Goal: Check status: Check status

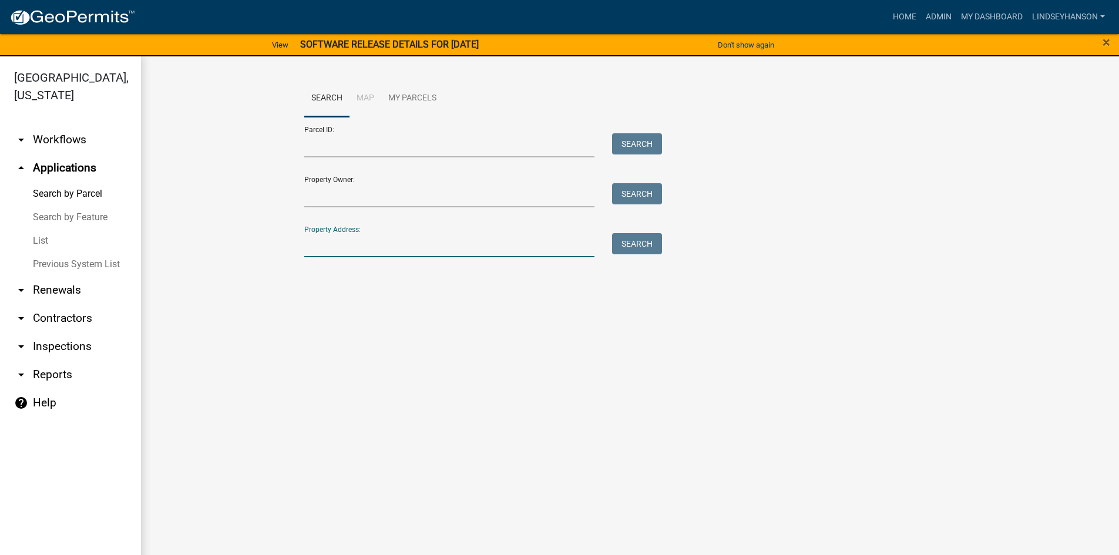
drag, startPoint x: 388, startPoint y: 251, endPoint x: 411, endPoint y: 246, distance: 22.9
click at [388, 251] on input "Property Address:" at bounding box center [449, 245] width 291 height 24
click at [626, 243] on button "Search" at bounding box center [637, 243] width 50 height 21
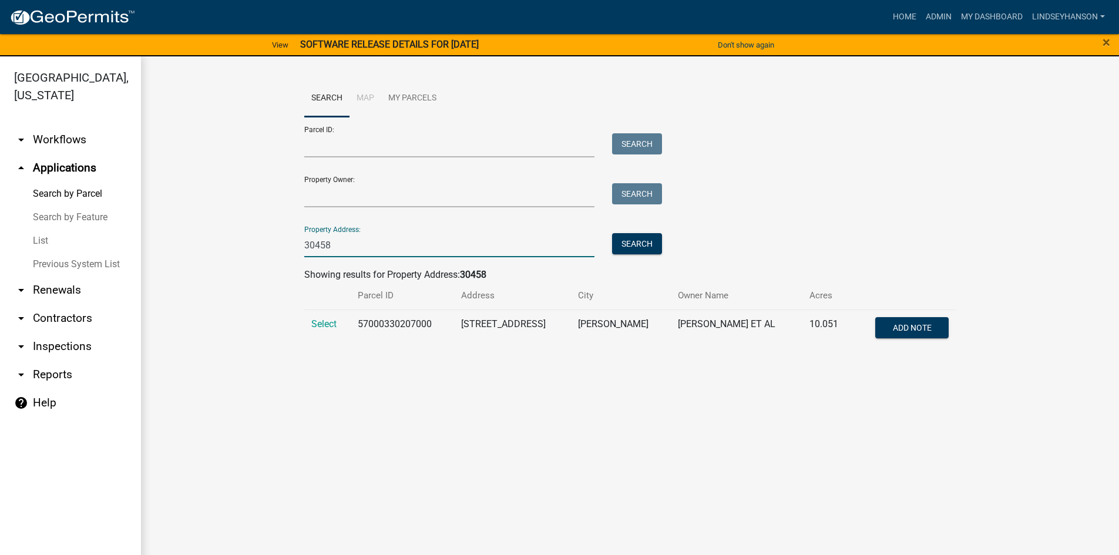
click at [331, 247] on input "30458" at bounding box center [449, 245] width 291 height 24
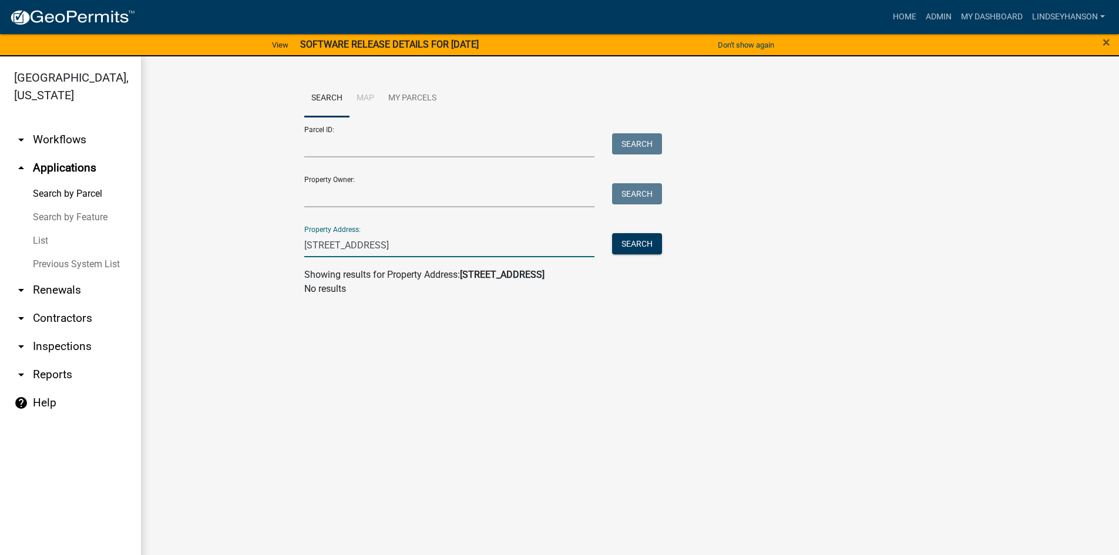
type input "[STREET_ADDRESS]"
click at [354, 233] on div "Property Address: [STREET_ADDRESS] Search" at bounding box center [480, 237] width 352 height 41
click at [356, 240] on input "[STREET_ADDRESS]" at bounding box center [449, 245] width 291 height 24
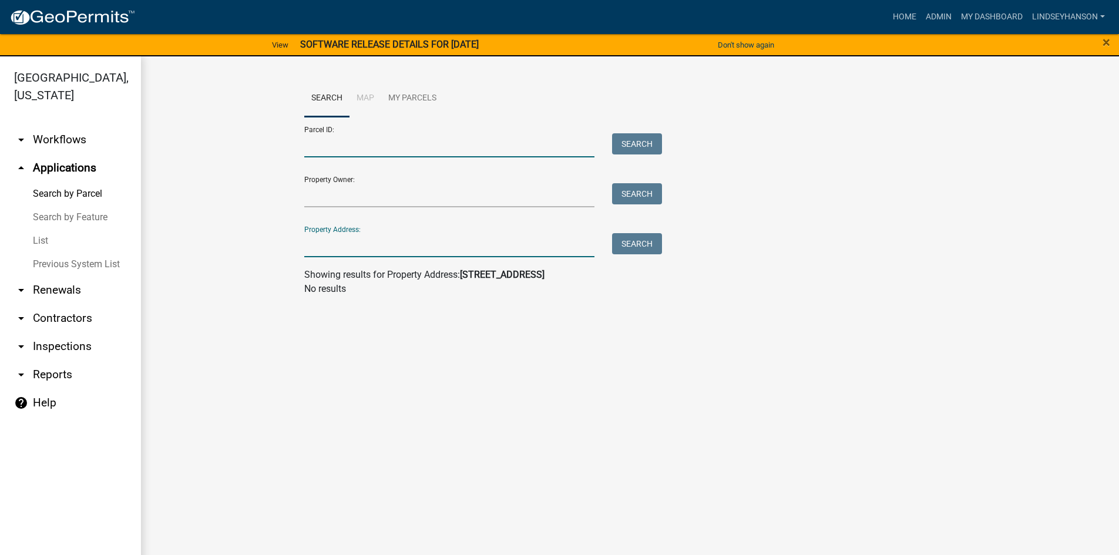
click at [351, 150] on input "Parcel ID:" at bounding box center [449, 145] width 291 height 24
paste input "28000230160002"
type input "28000230160002"
click at [657, 143] on button "Search" at bounding box center [637, 143] width 50 height 21
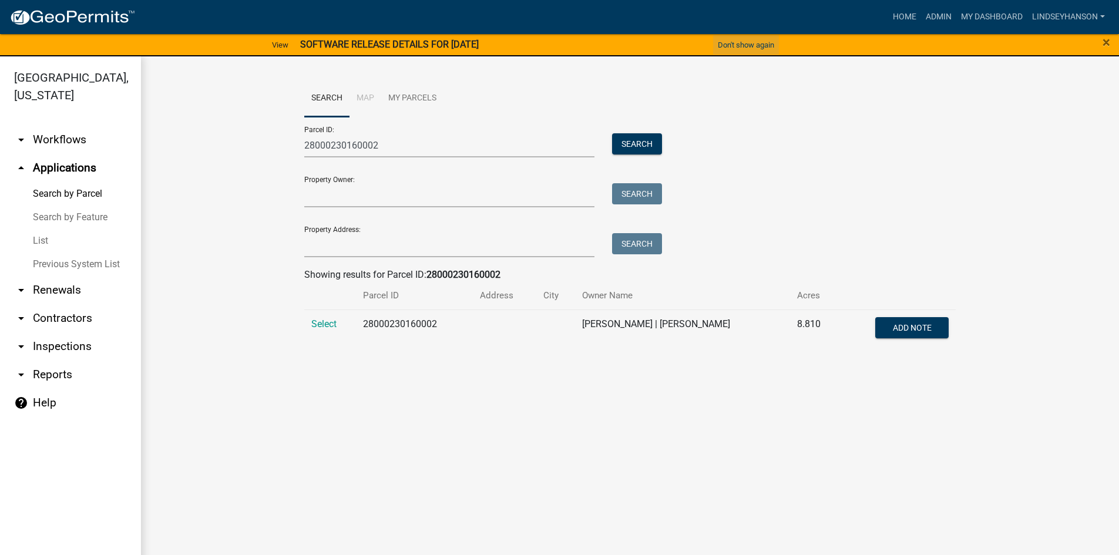
click at [738, 45] on button "Don't show again" at bounding box center [746, 44] width 66 height 19
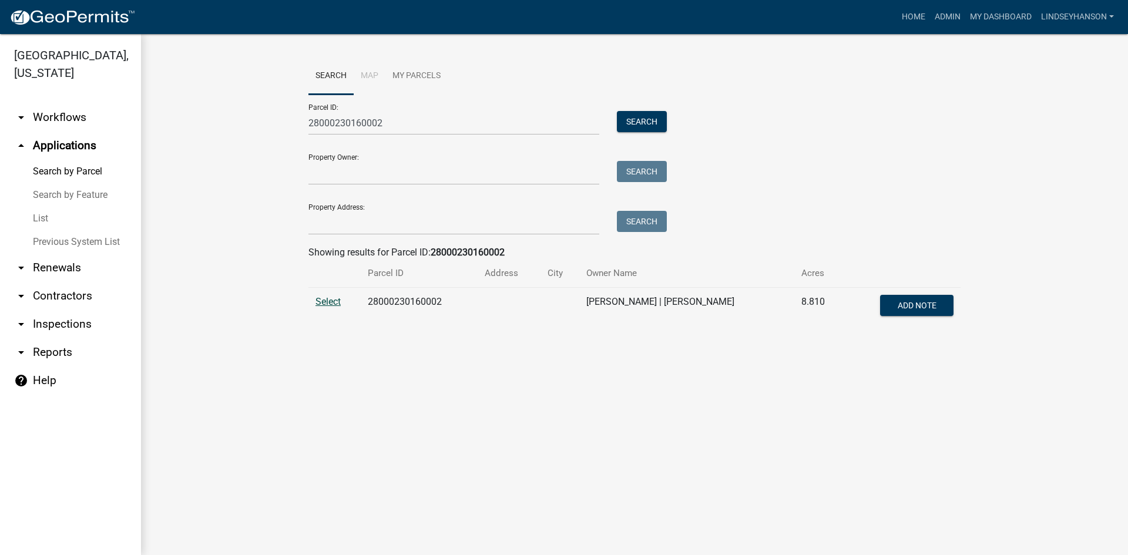
click at [338, 299] on span "Select" at bounding box center [327, 301] width 25 height 11
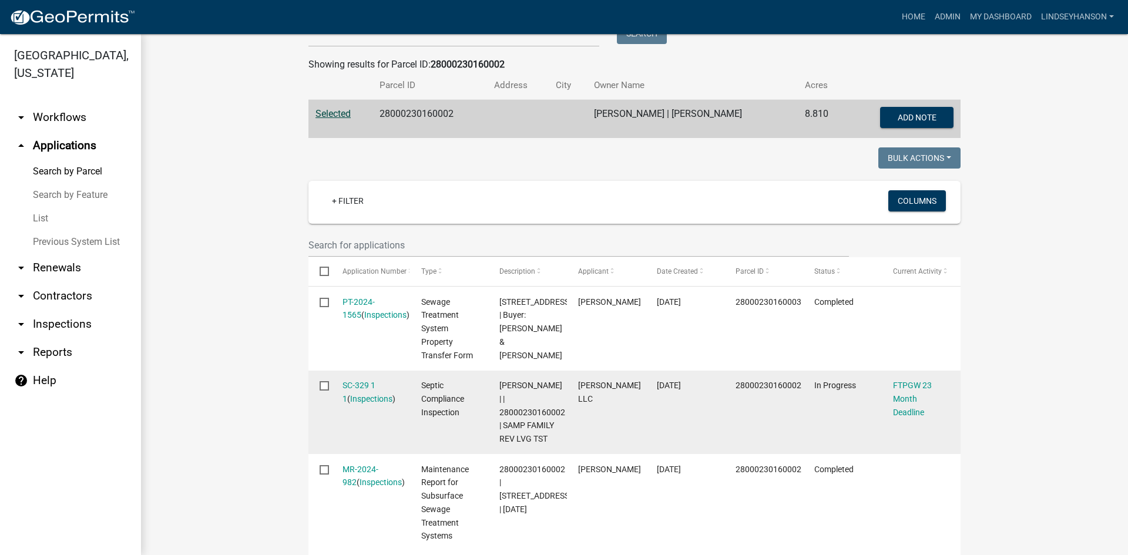
scroll to position [247, 0]
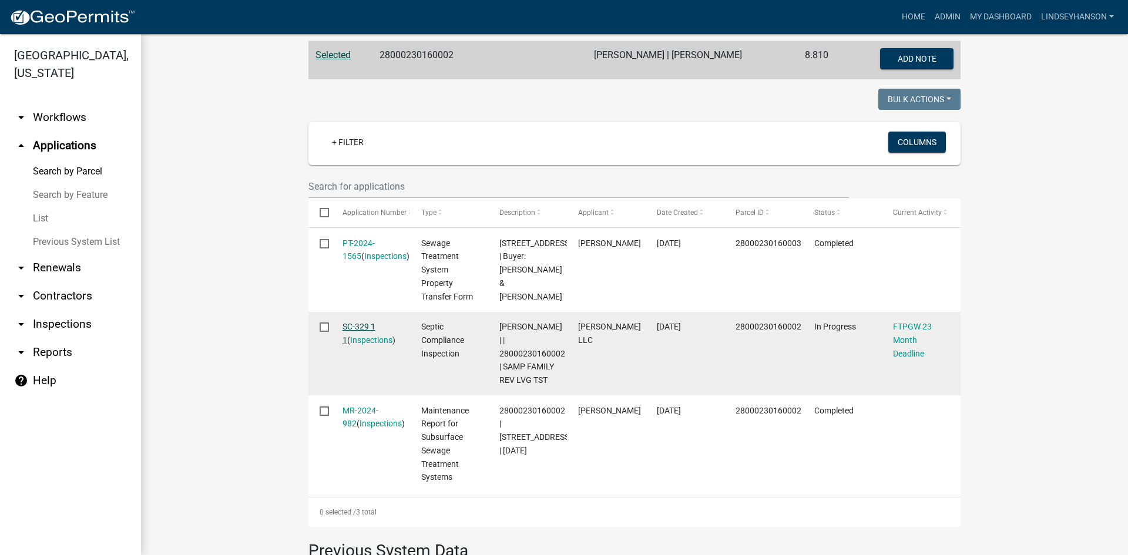
click at [371, 329] on link "SC-329 1 1" at bounding box center [358, 333] width 33 height 23
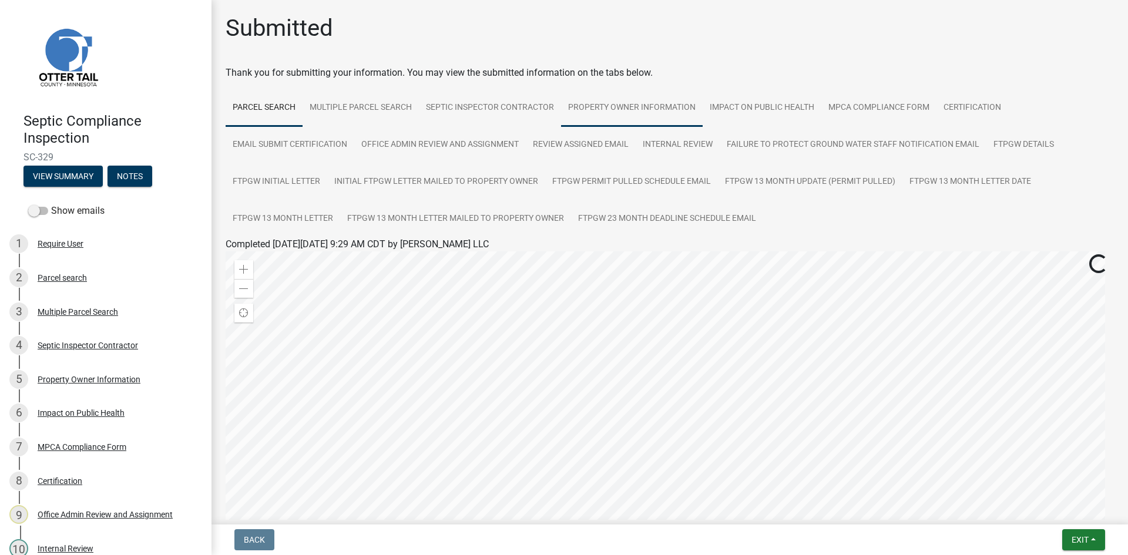
click at [561, 109] on link "Property Owner Information" at bounding box center [632, 108] width 142 height 38
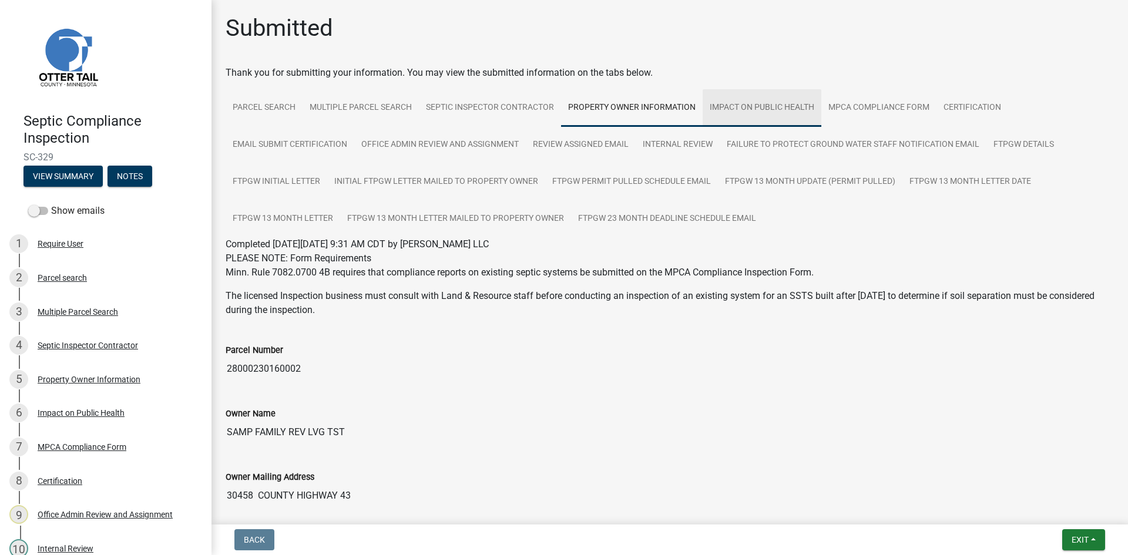
click at [756, 106] on link "Impact on Public Health" at bounding box center [761, 108] width 119 height 38
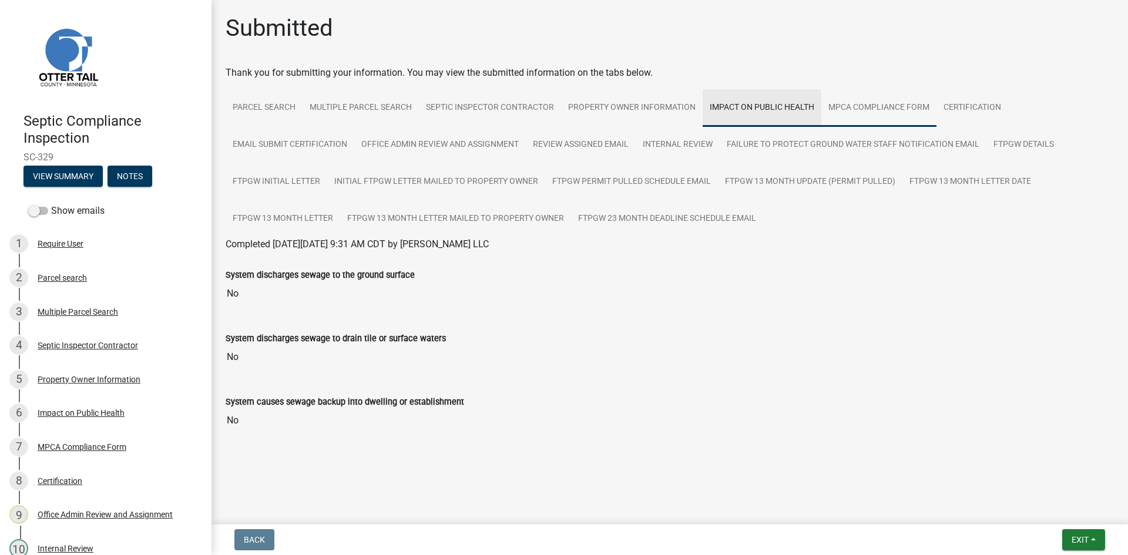
click at [843, 106] on link "MPCA Compliance Form" at bounding box center [878, 108] width 115 height 38
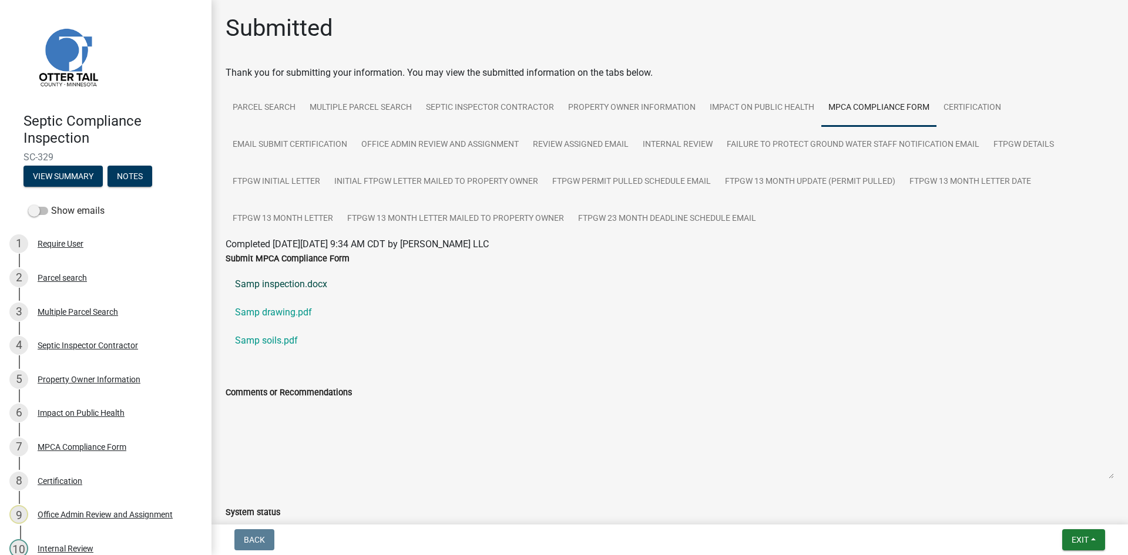
click at [284, 285] on link "Samp inspection.docx" at bounding box center [670, 284] width 888 height 28
click at [314, 311] on link "Samp drawing.pdf" at bounding box center [670, 312] width 888 height 28
click at [280, 336] on link "Samp soils.pdf" at bounding box center [670, 341] width 888 height 28
click at [270, 291] on link "Samp inspection.docx" at bounding box center [670, 284] width 888 height 28
click at [70, 270] on div "2 Parcel search" at bounding box center [100, 277] width 183 height 19
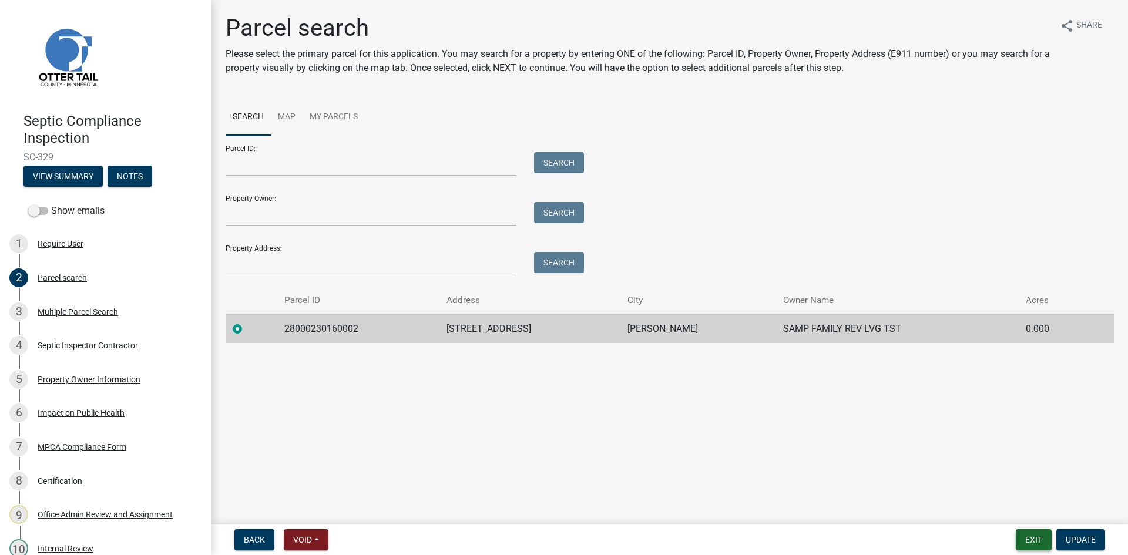
click at [1023, 532] on button "Exit" at bounding box center [1033, 539] width 36 height 21
